Goal: Information Seeking & Learning: Learn about a topic

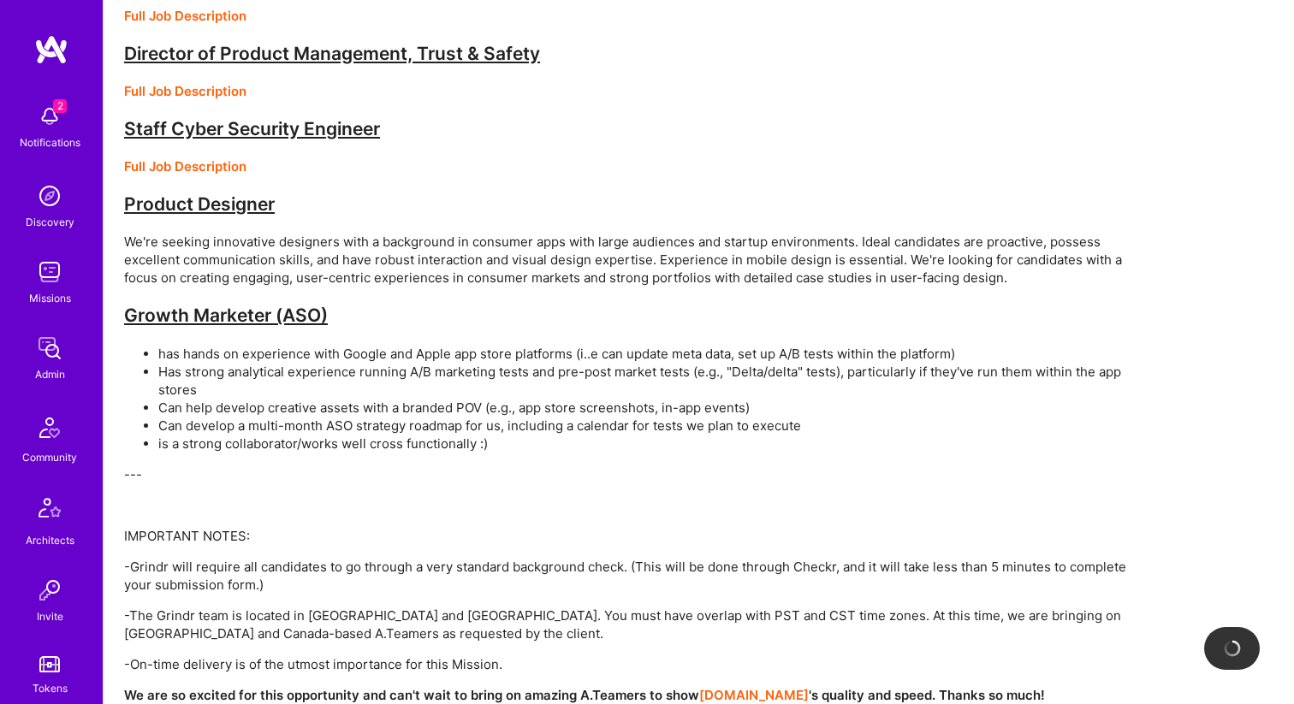
scroll to position [237, 0]
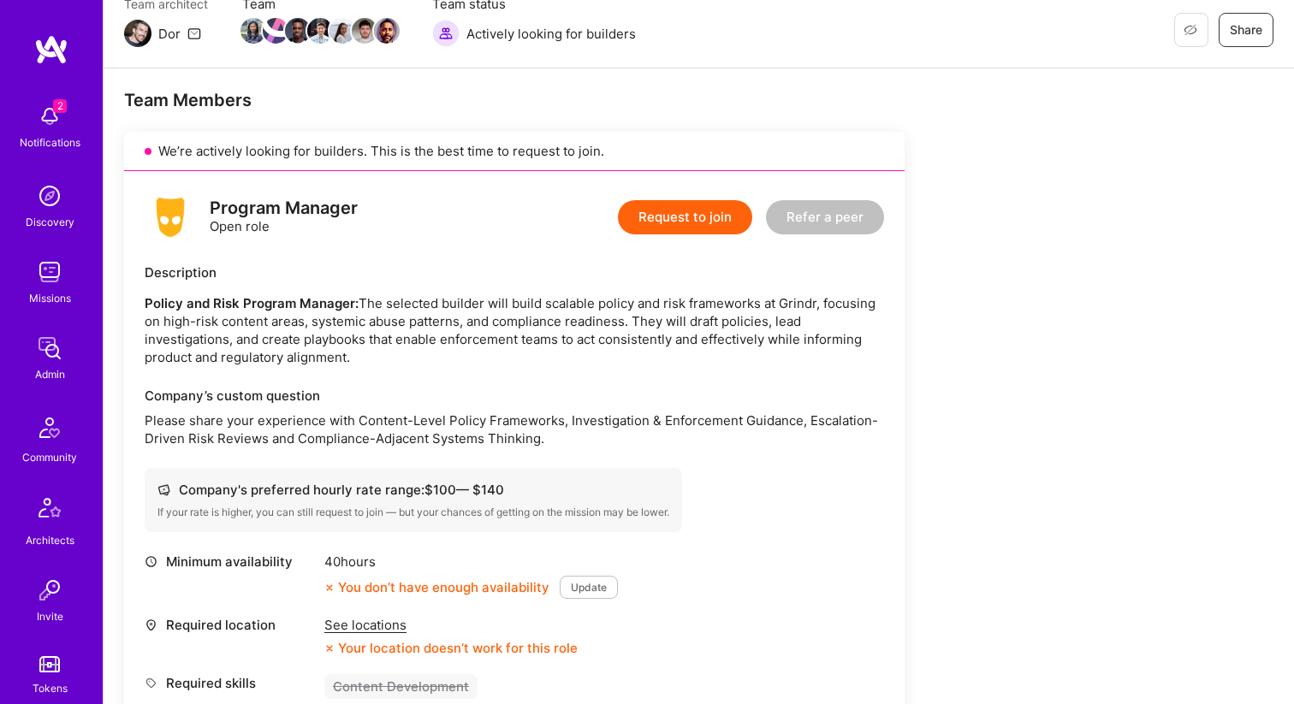
scroll to position [282, 0]
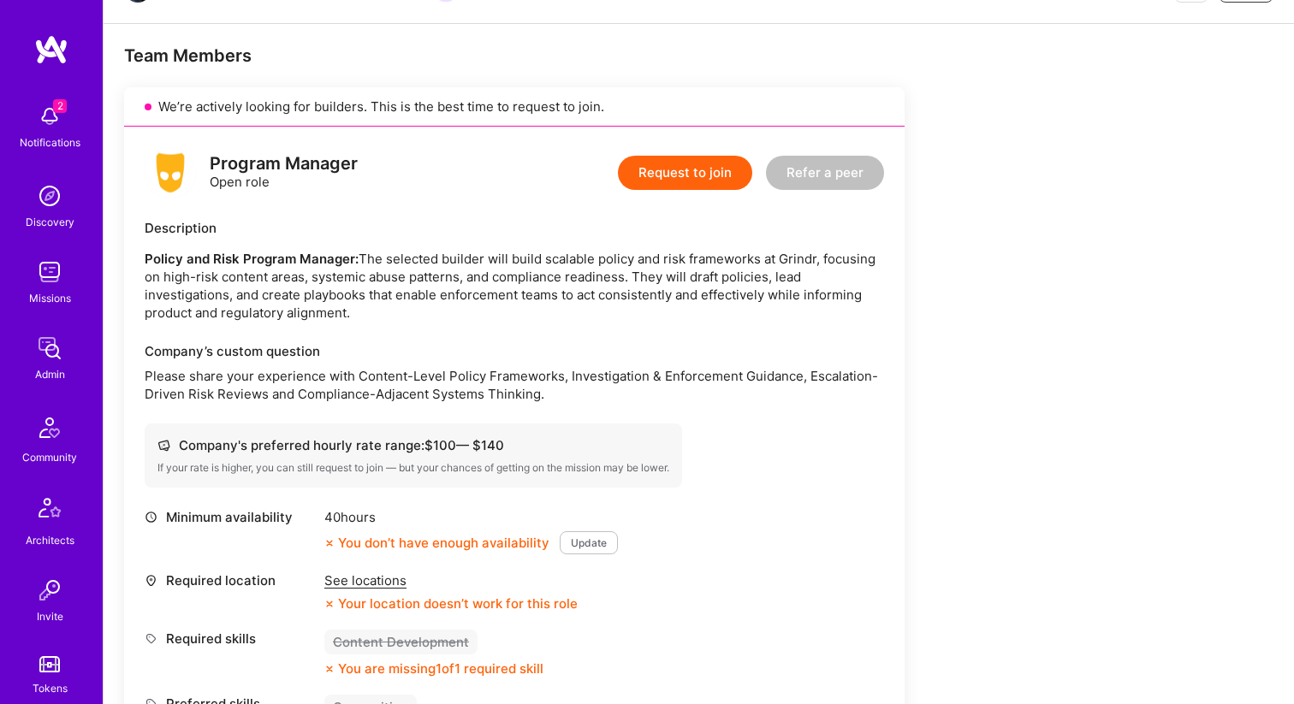
click at [259, 271] on p "Policy and Risk Program Manager: The selected builder will build scalable polic…" at bounding box center [514, 286] width 739 height 72
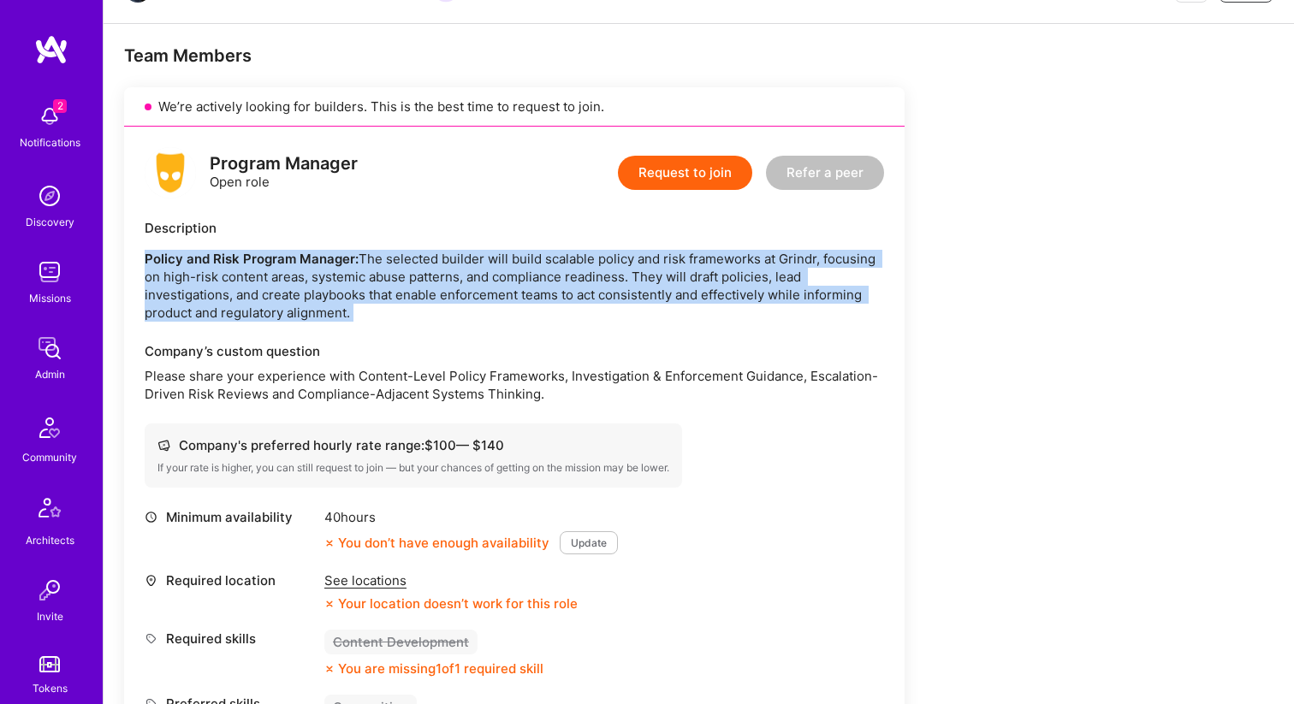
click at [259, 271] on p "Policy and Risk Program Manager: The selected builder will build scalable polic…" at bounding box center [514, 286] width 739 height 72
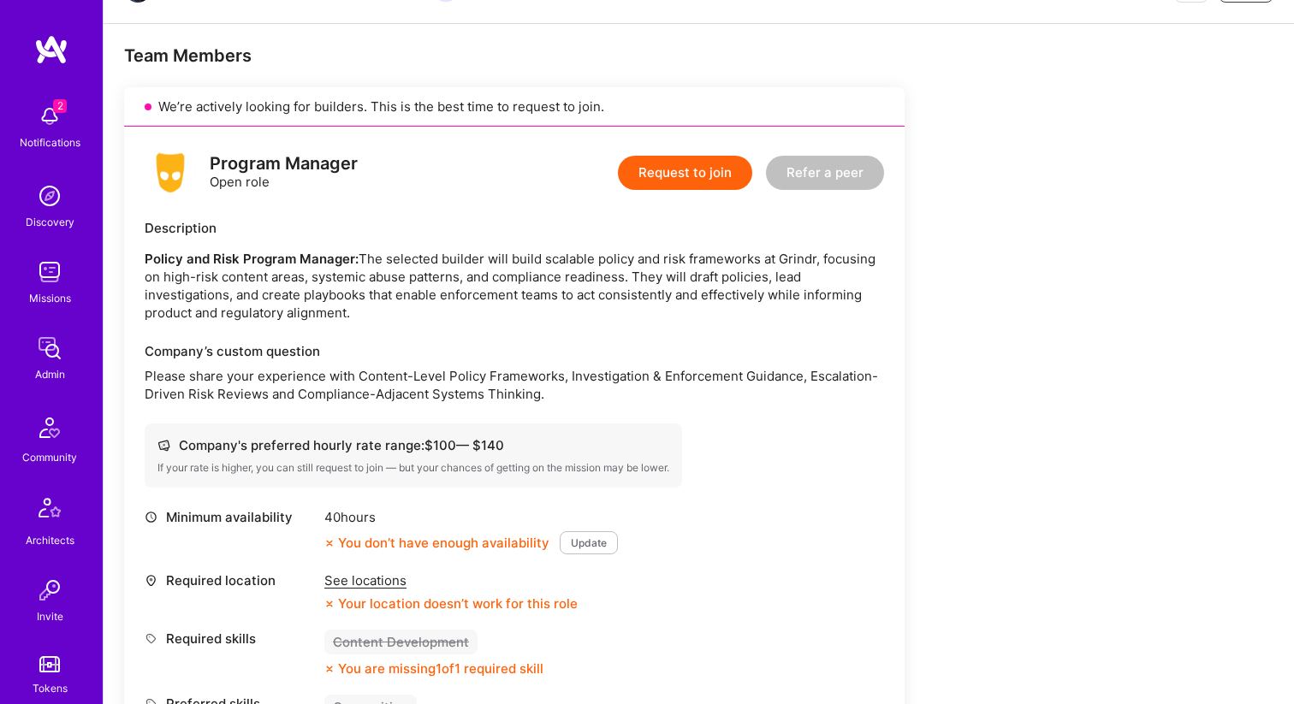
click at [225, 289] on p "Policy and Risk Program Manager: The selected builder will build scalable polic…" at bounding box center [514, 286] width 739 height 72
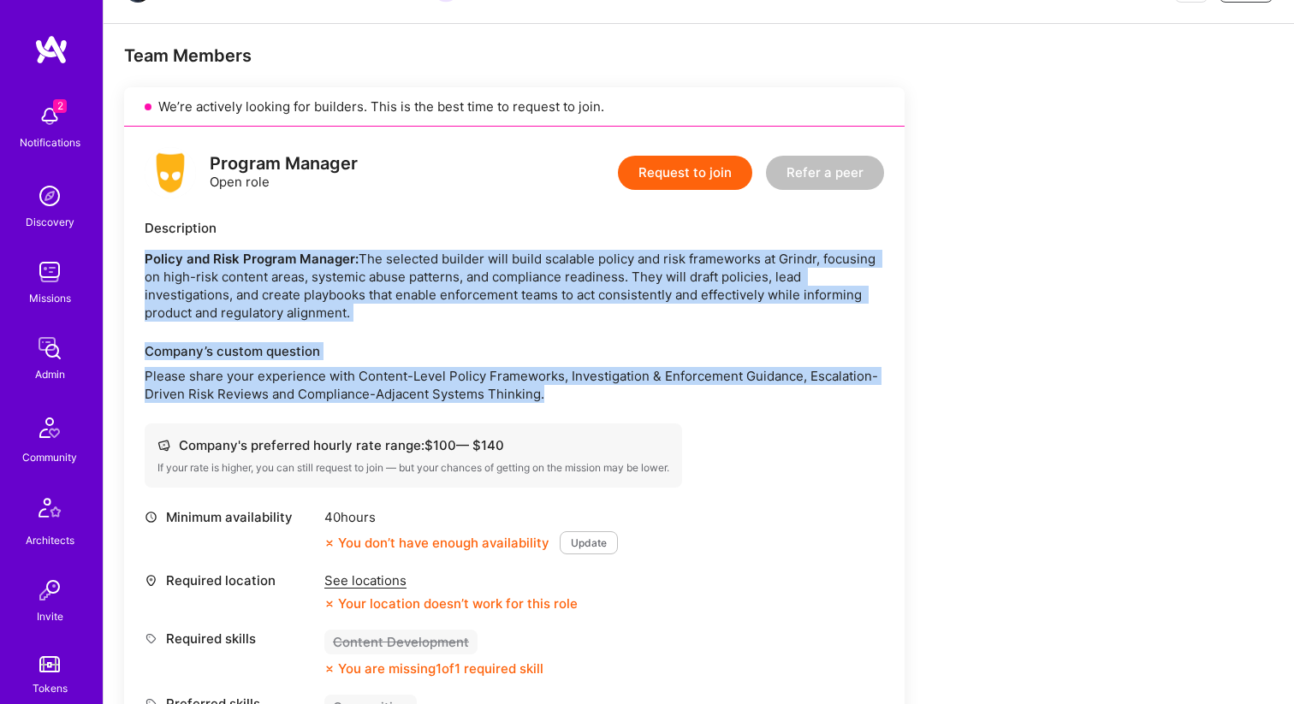
drag, startPoint x: 142, startPoint y: 263, endPoint x: 526, endPoint y: 417, distance: 413.9
click at [527, 417] on div "Program Manager Open role Request to join Refer a peer Description Policy and R…" at bounding box center [514, 475] width 780 height 696
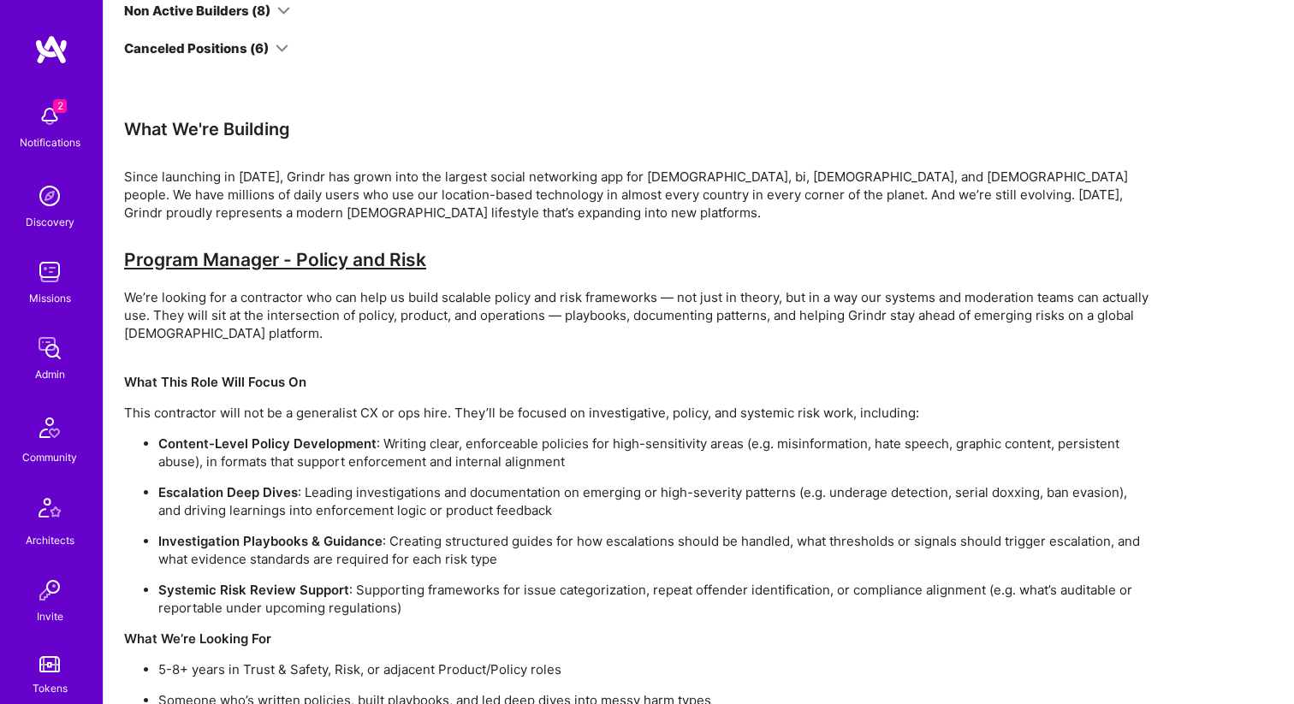
scroll to position [4292, 0]
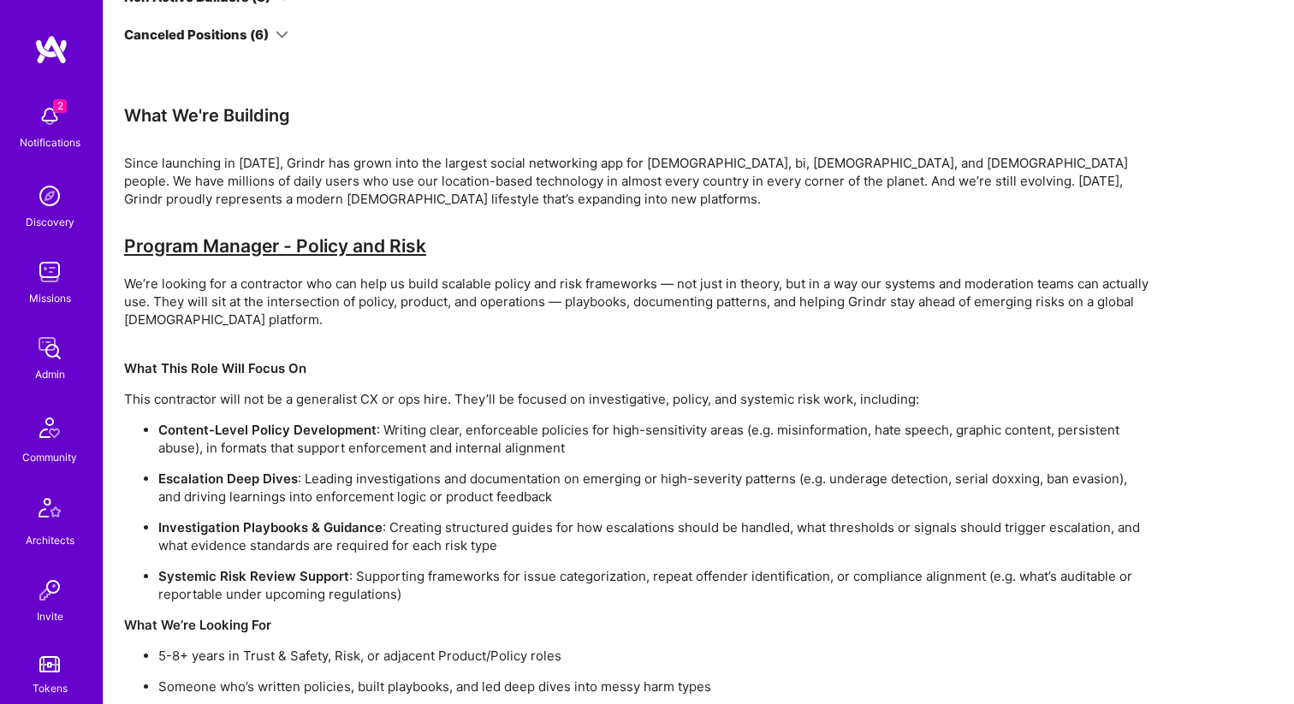
click at [289, 303] on p "We’re looking for a contractor who can help us build scalable policy and risk f…" at bounding box center [637, 302] width 1027 height 54
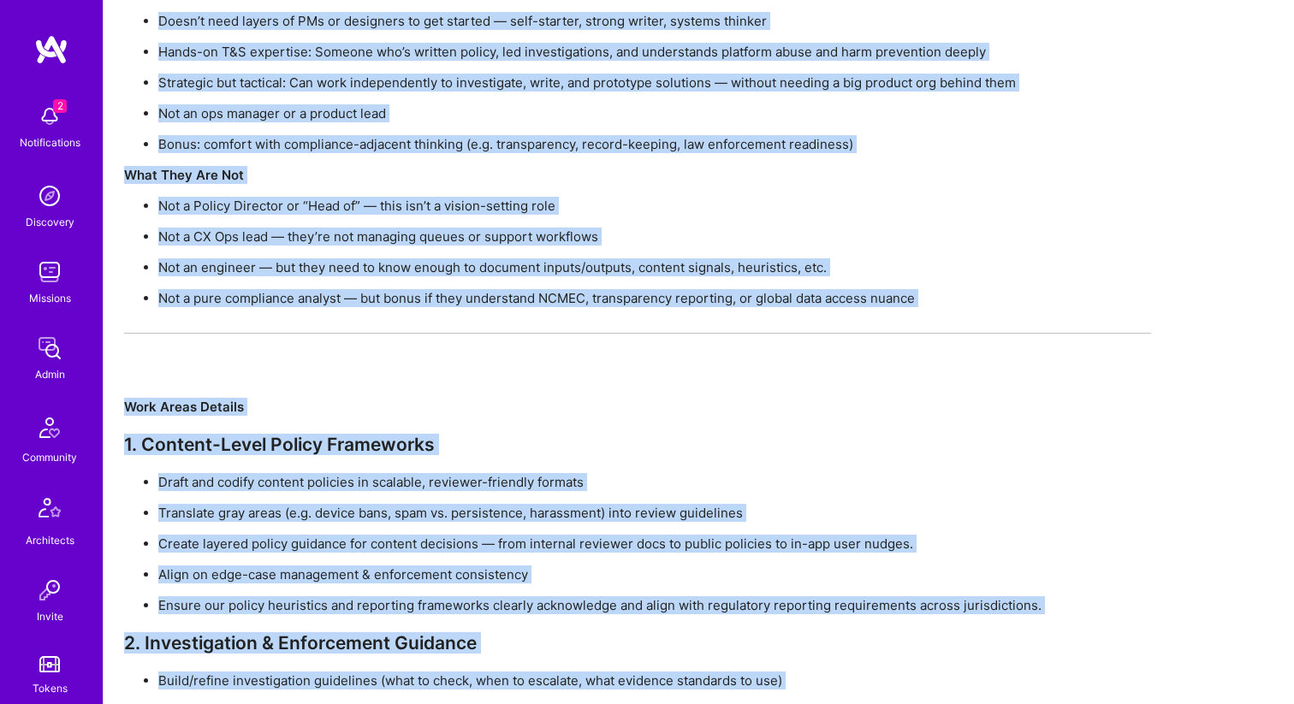
scroll to position [5122, 0]
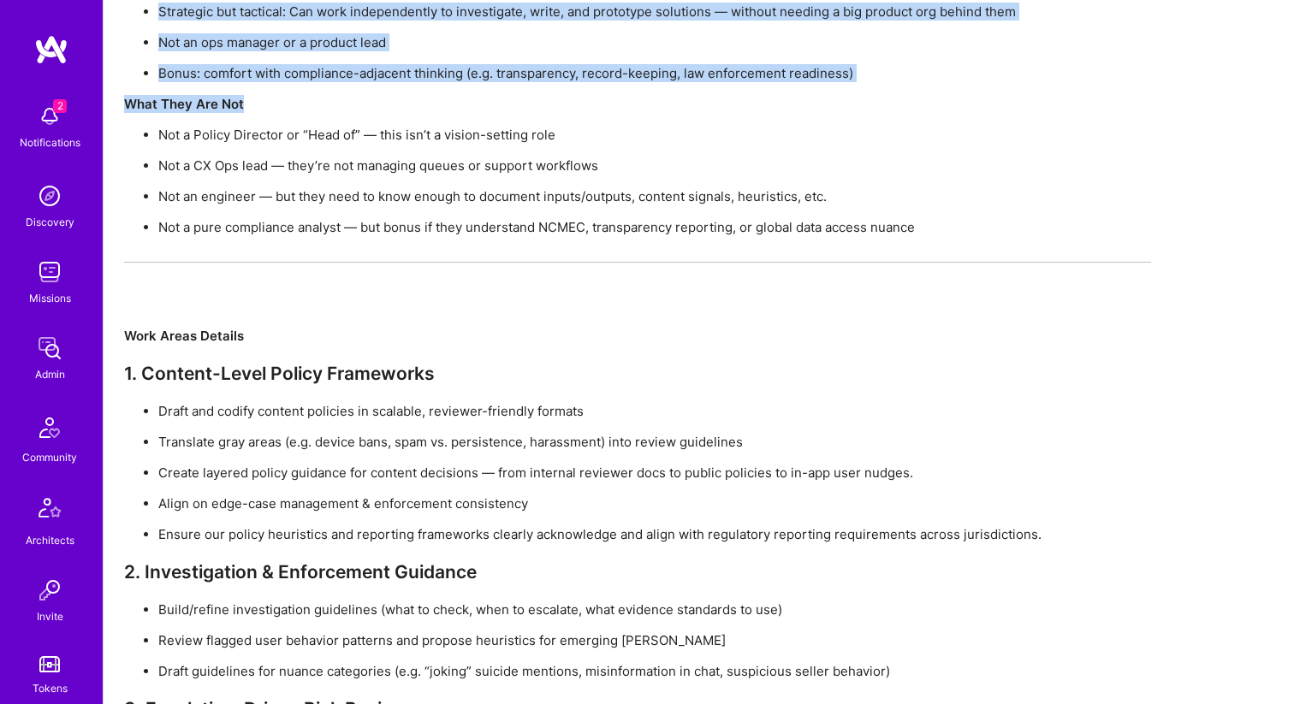
drag, startPoint x: 127, startPoint y: 231, endPoint x: 1007, endPoint y: 222, distance: 880.6
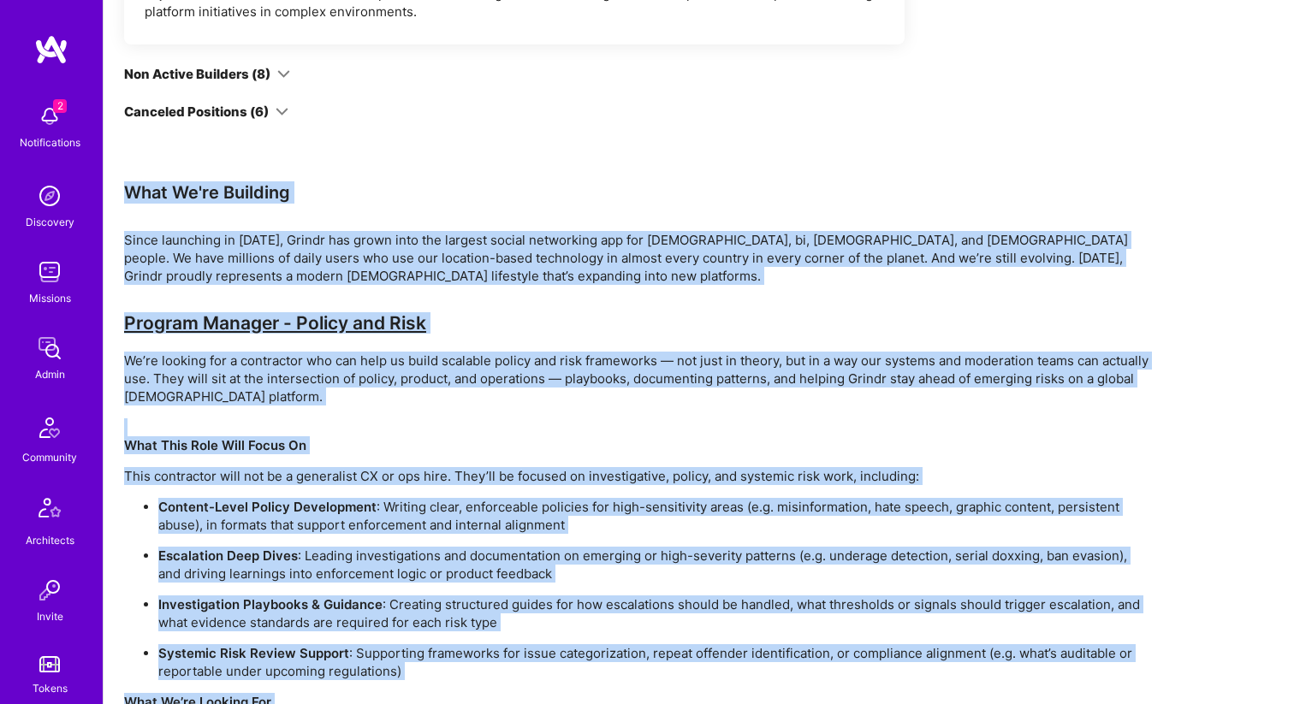
scroll to position [4182, 0]
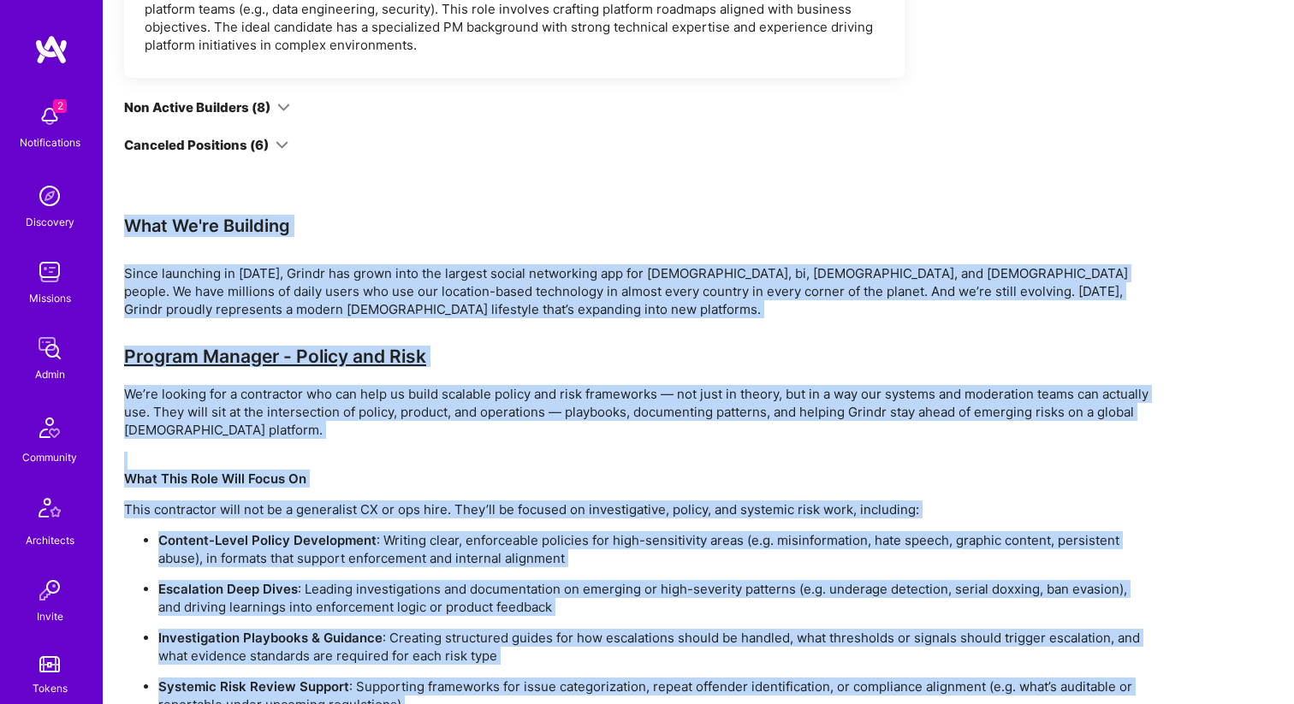
copy div "Lore Ip'do Sitametc Adipi elitseddo ei 8617, Tempor inc utlab etdo mag aliquae …"
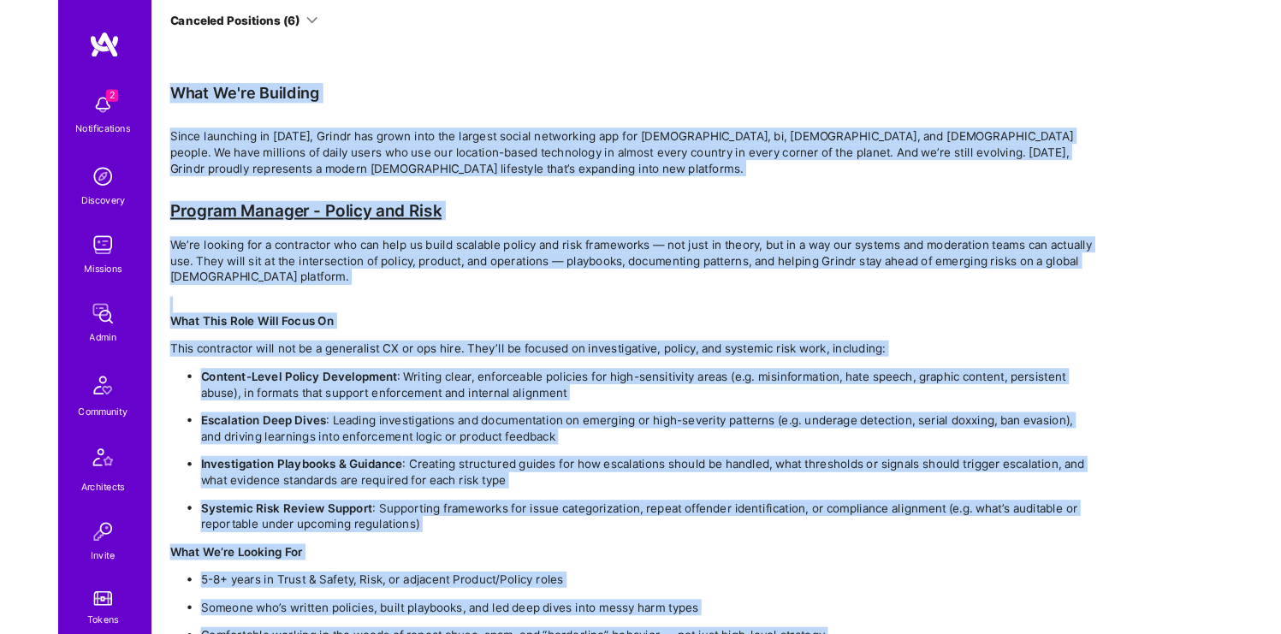
scroll to position [4204, 0]
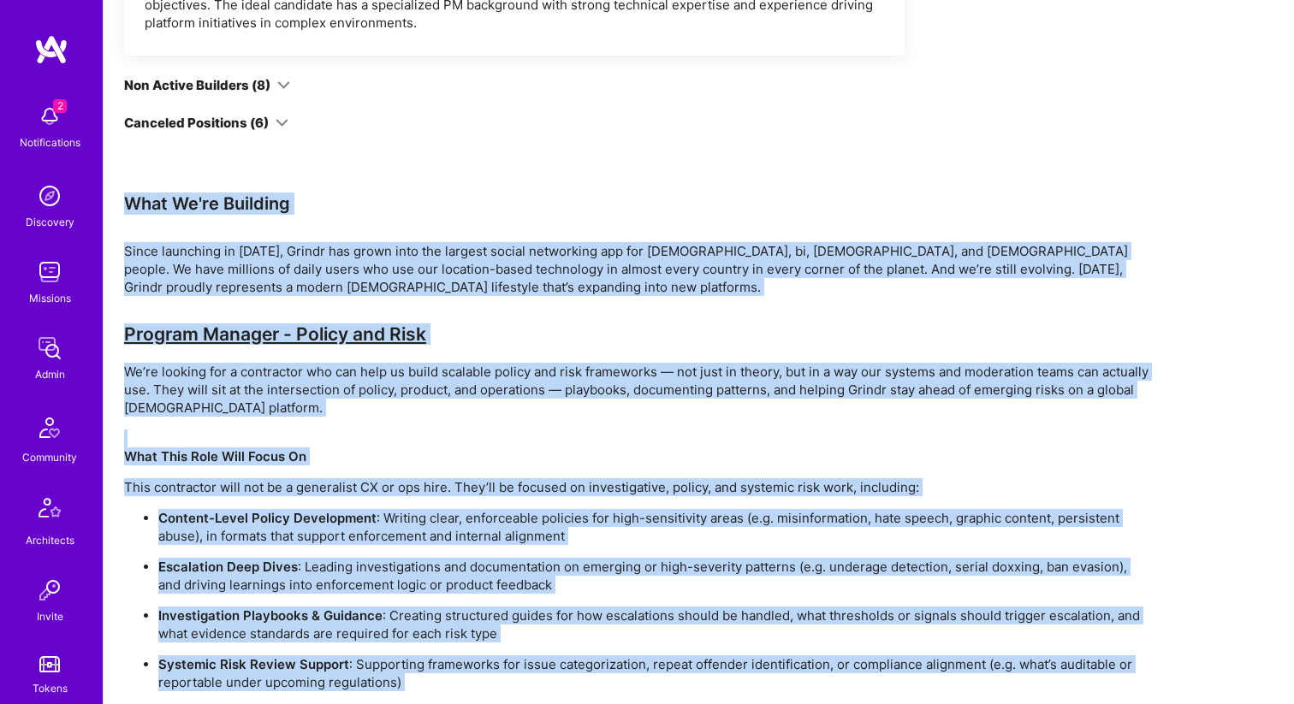
click at [319, 242] on p "Since launching in [DATE], Grindr has grown into the largest social networking …" at bounding box center [637, 269] width 1027 height 54
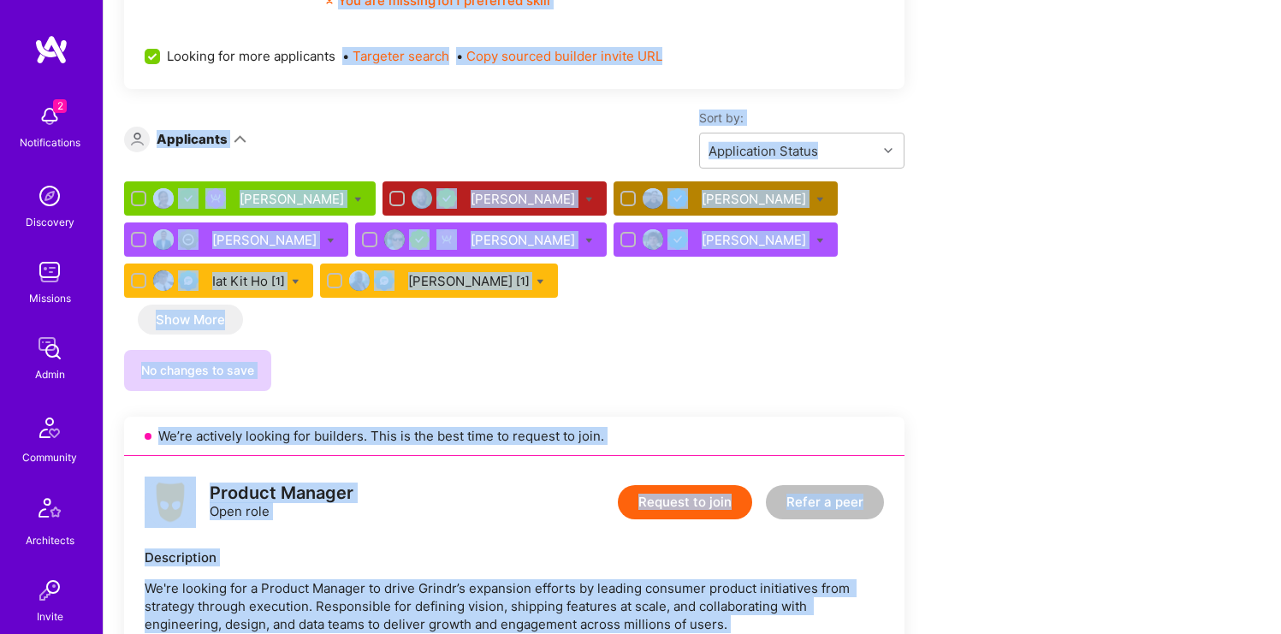
scroll to position [1150, 0]
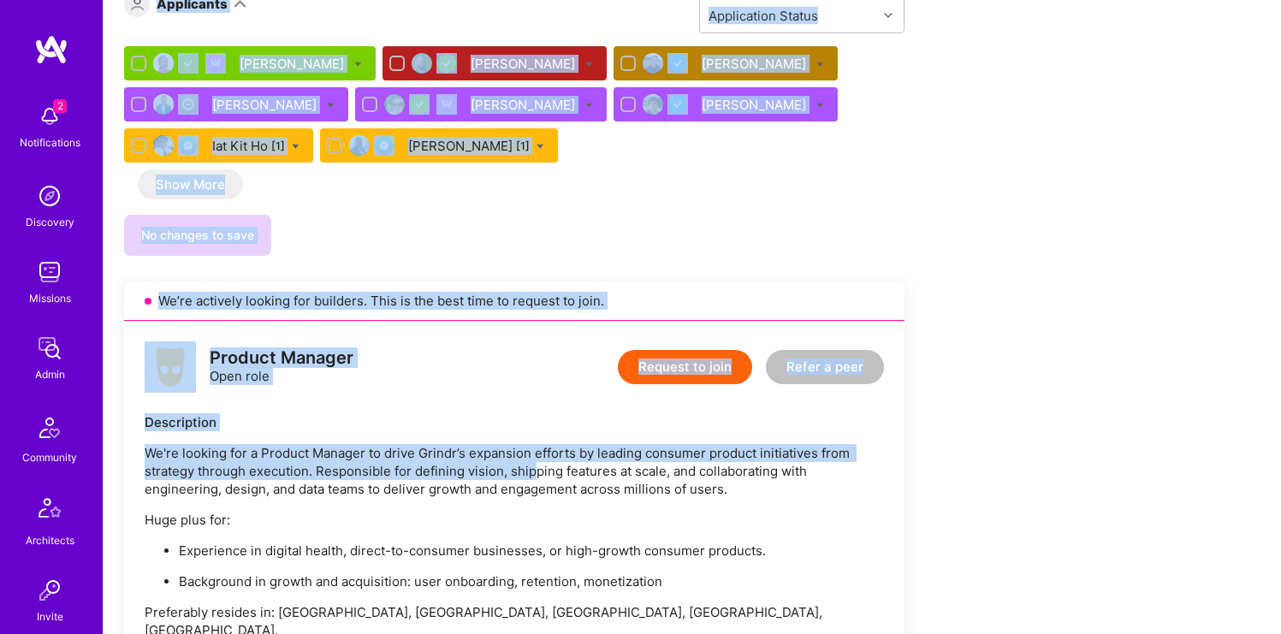
drag, startPoint x: 137, startPoint y: 409, endPoint x: 531, endPoint y: 462, distance: 397.2
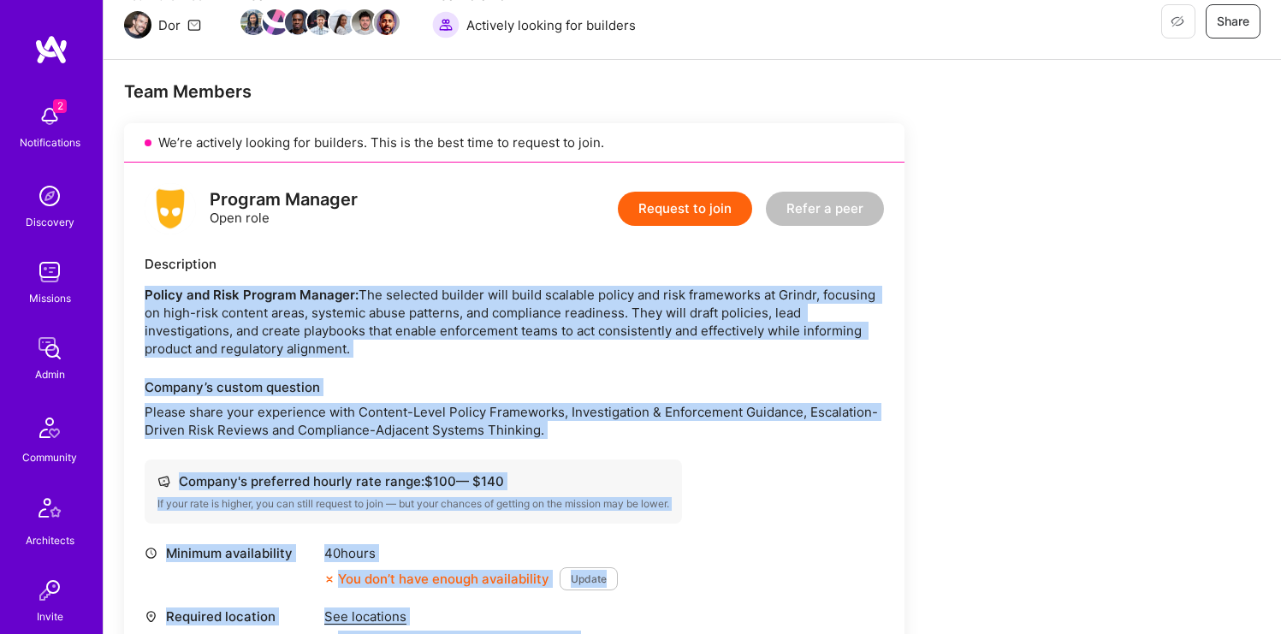
scroll to position [450, 0]
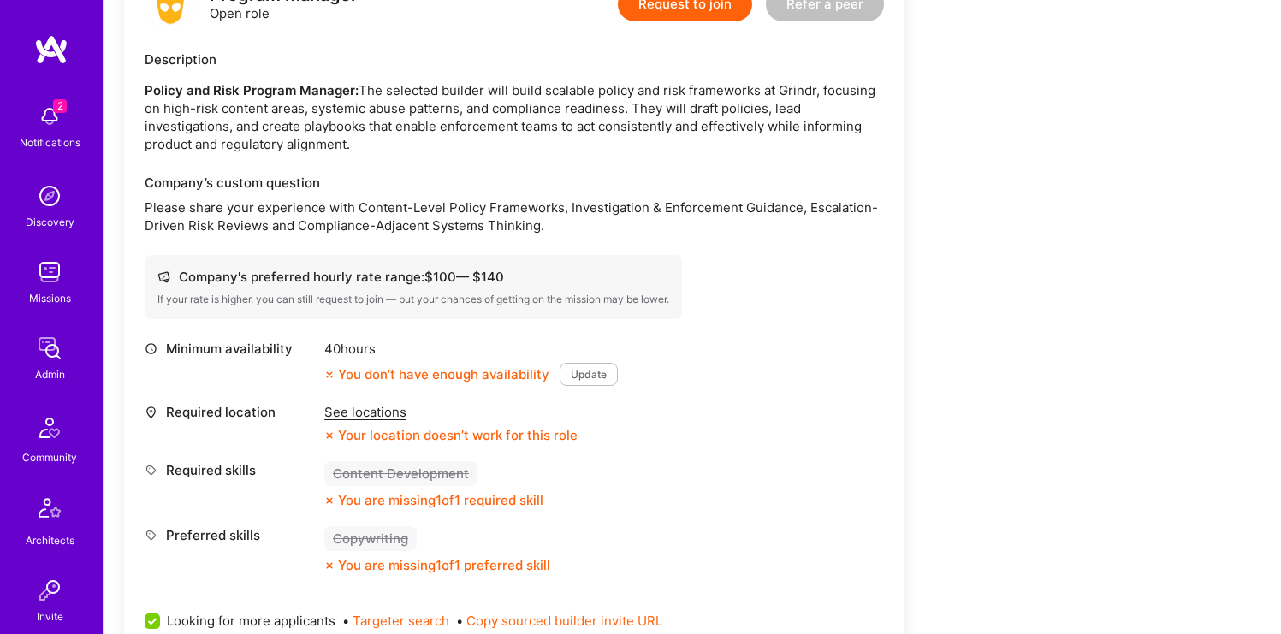
click at [452, 283] on div "Company's preferred hourly rate range: $ 100 — $ 140" at bounding box center [413, 277] width 512 height 18
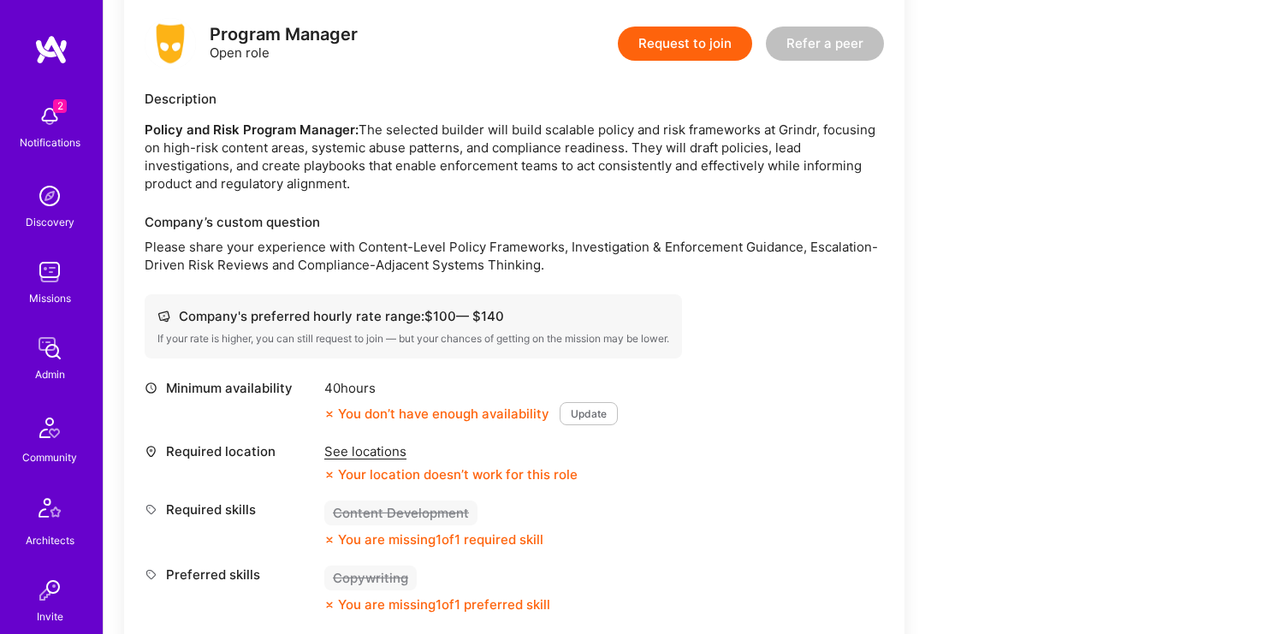
scroll to position [409, 0]
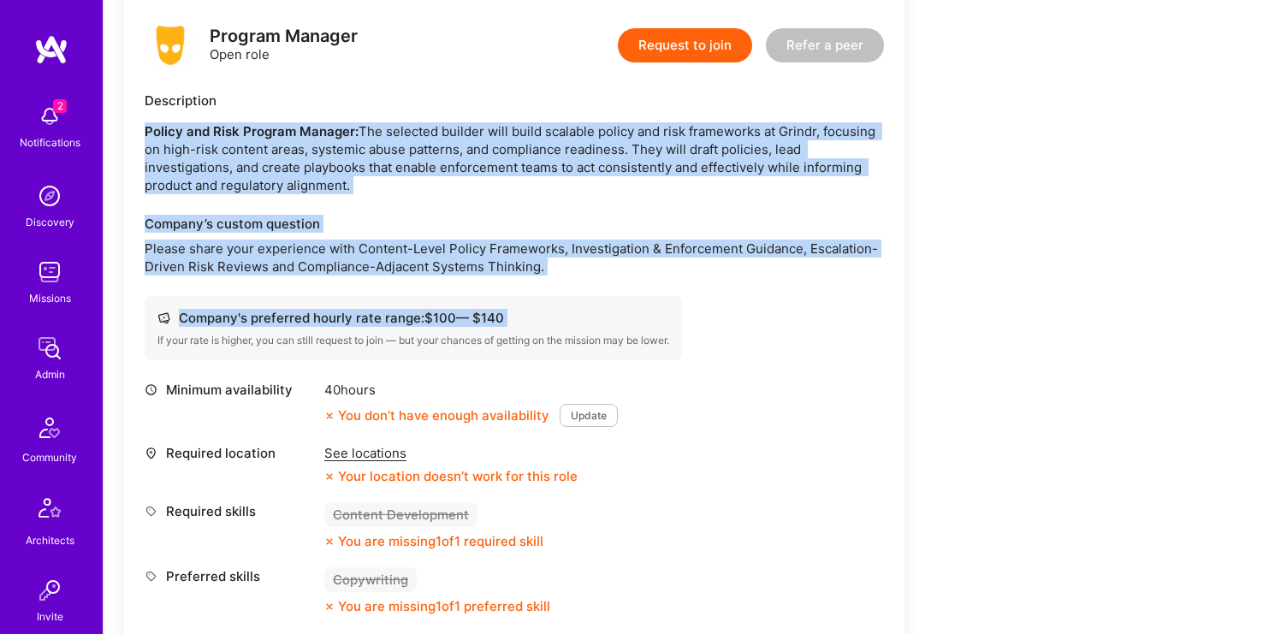
drag, startPoint x: 143, startPoint y: 122, endPoint x: 548, endPoint y: 327, distance: 453.9
click at [548, 327] on div "Program Manager Open role Request to join Refer a peer Description Policy and R…" at bounding box center [514, 347] width 780 height 696
copy div "Policy and Risk Program Manager: The selected builder will build scalable polic…"
